Goal: Task Accomplishment & Management: Use online tool/utility

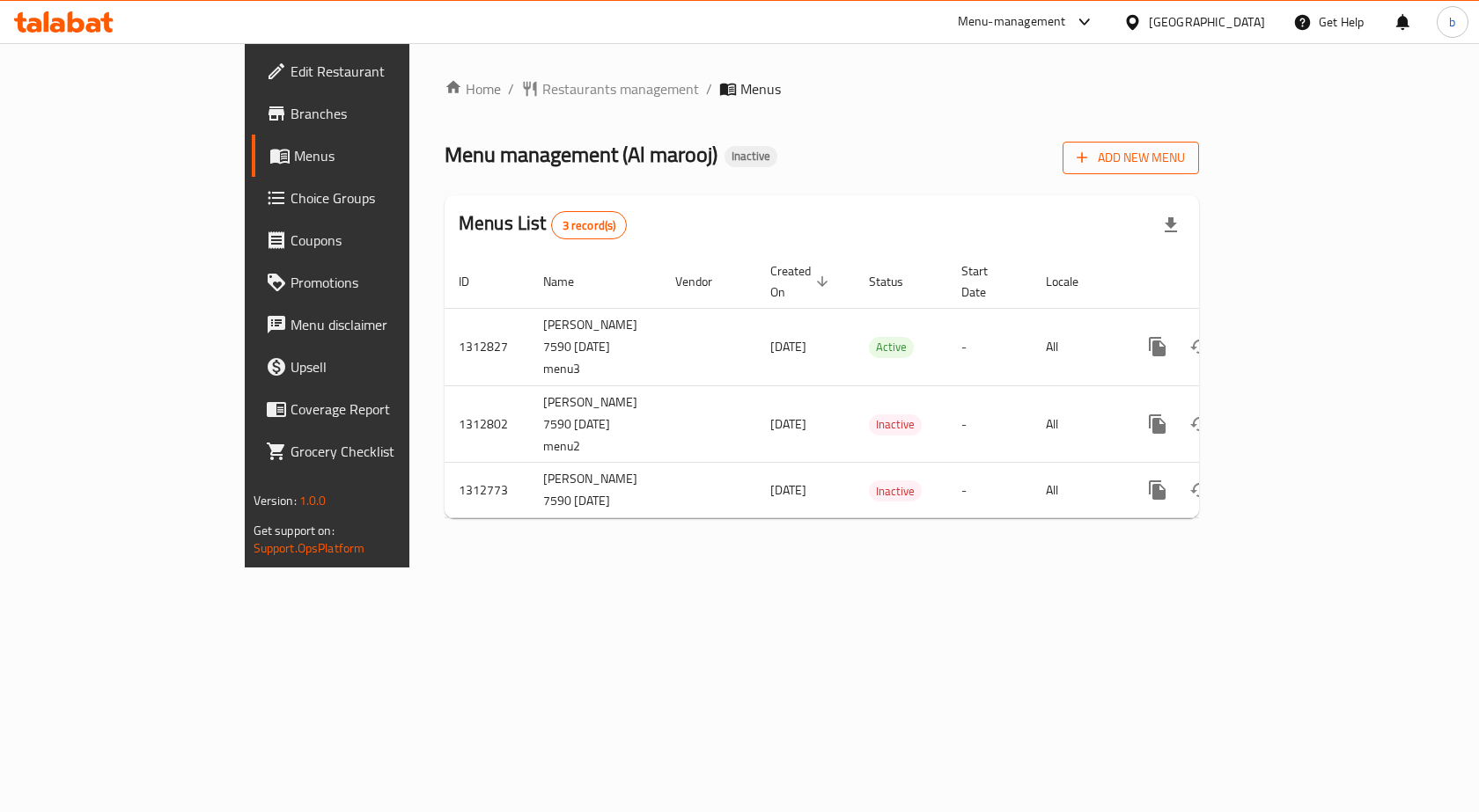
click at [1184, 157] on span "Add New Menu" at bounding box center [1130, 158] width 109 height 22
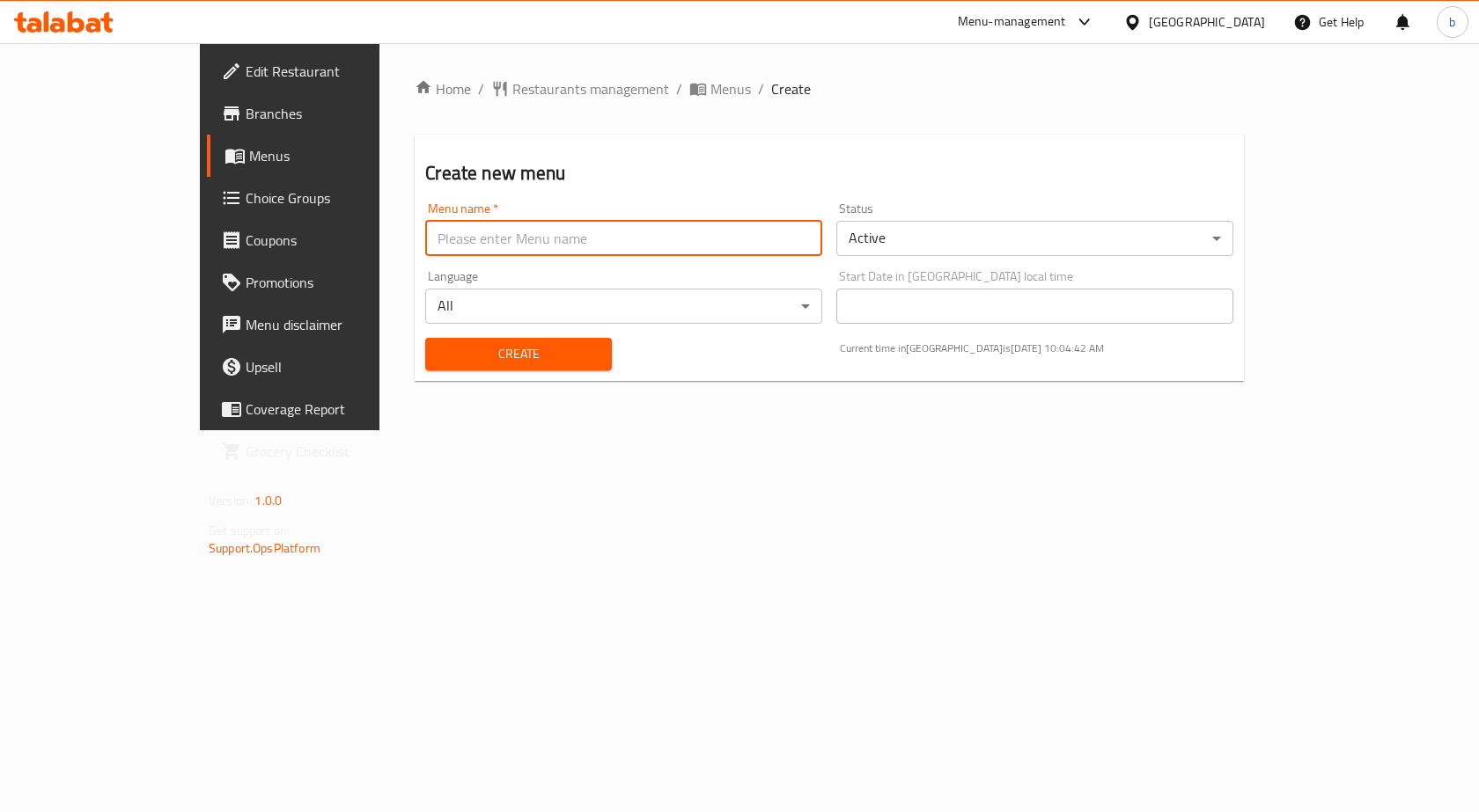
click at [468, 244] on input "text" at bounding box center [623, 238] width 397 height 35
type input "first menu"
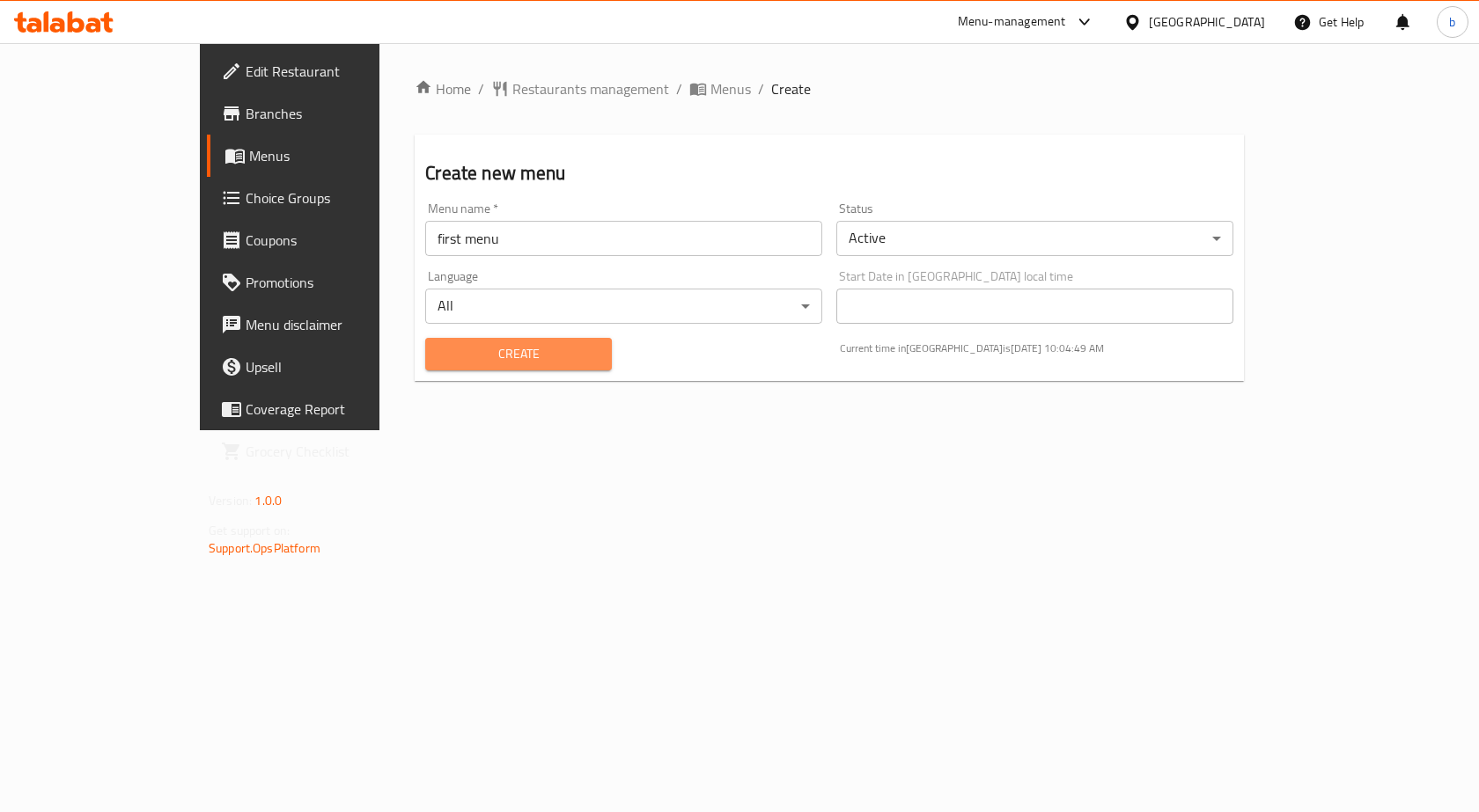
click at [452, 347] on span "Create" at bounding box center [518, 353] width 158 height 22
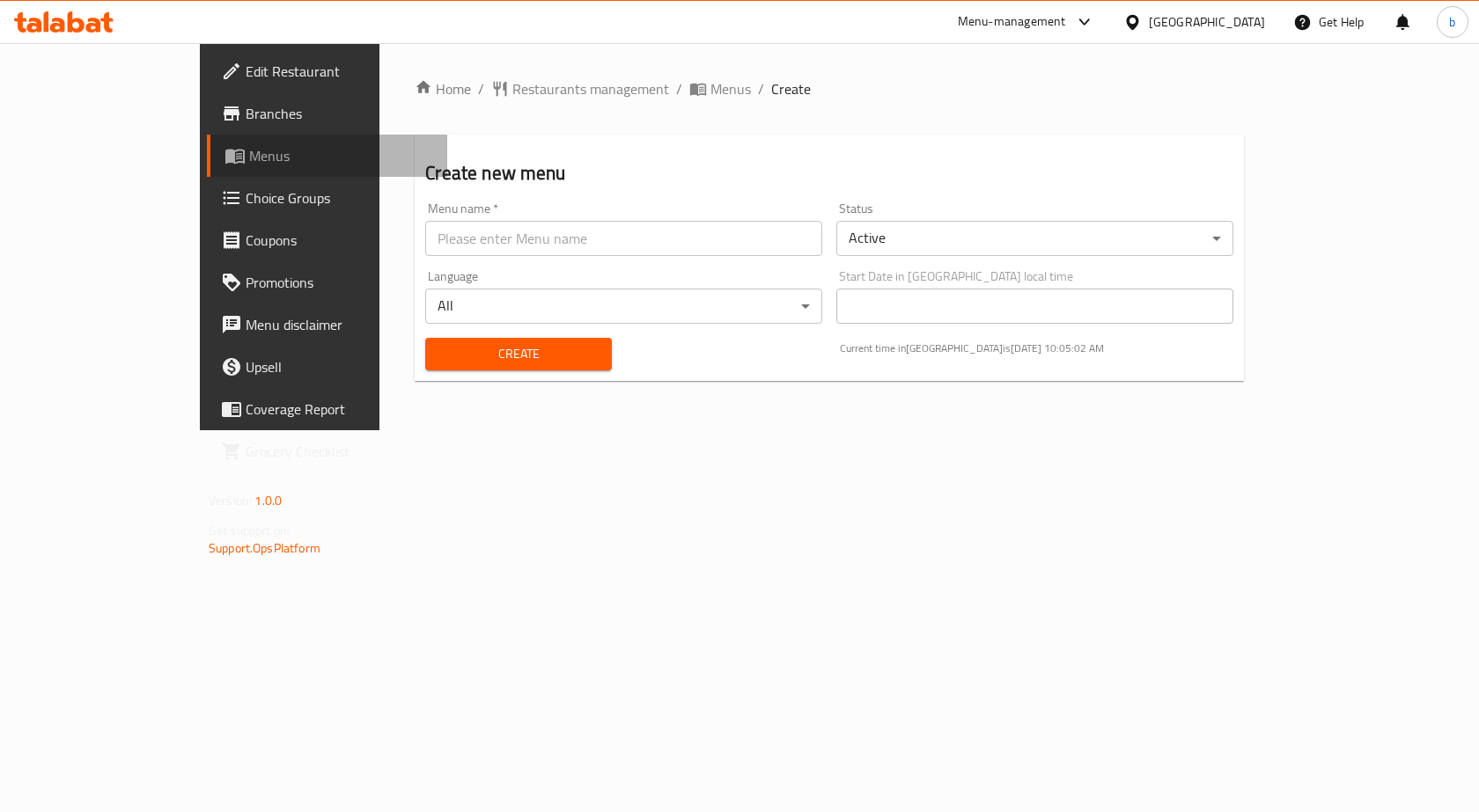
click at [249, 158] on span "Menus" at bounding box center [341, 156] width 184 height 21
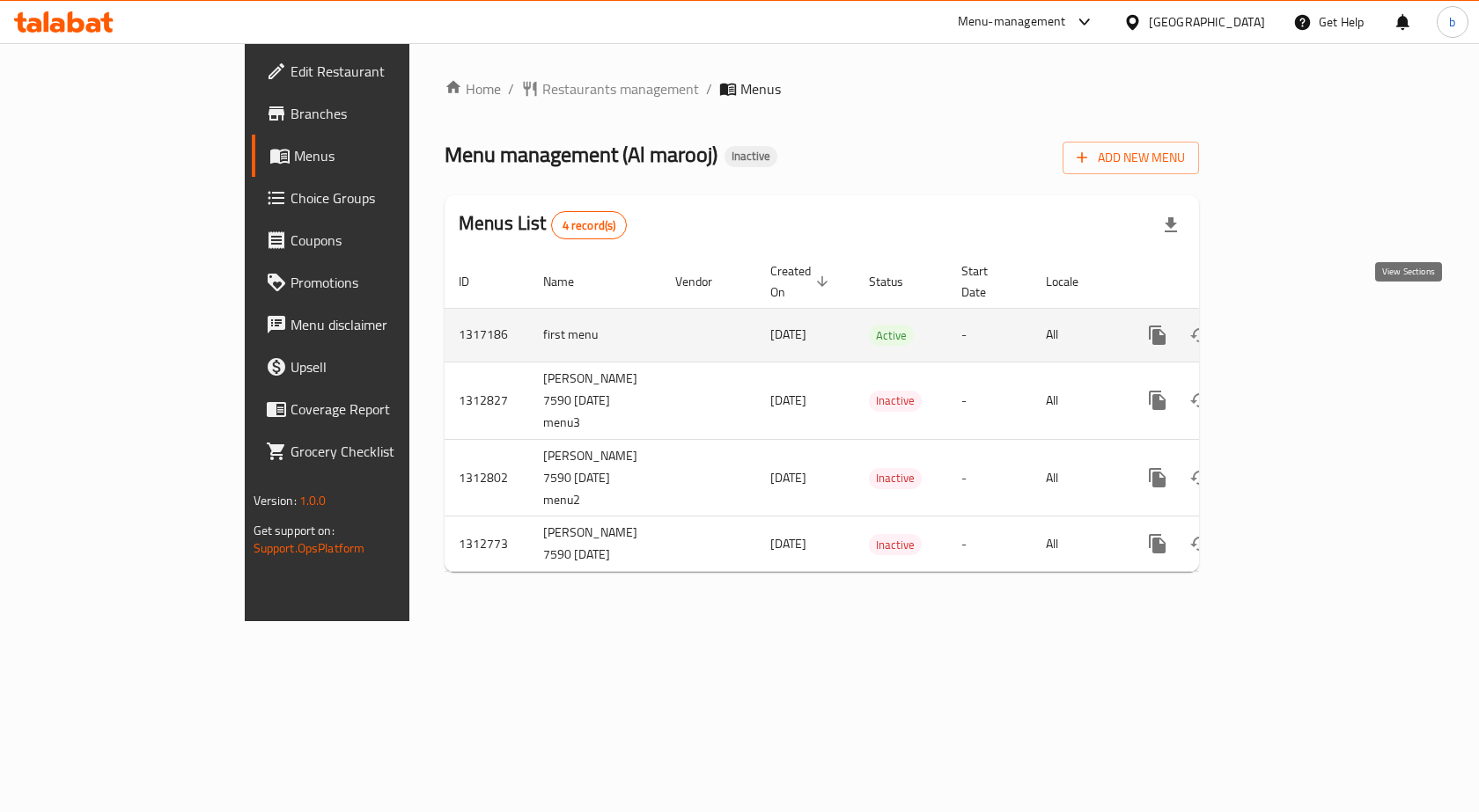
click at [1292, 328] on icon "enhanced table" at bounding box center [1284, 335] width 16 height 16
